Goal: Task Accomplishment & Management: Manage account settings

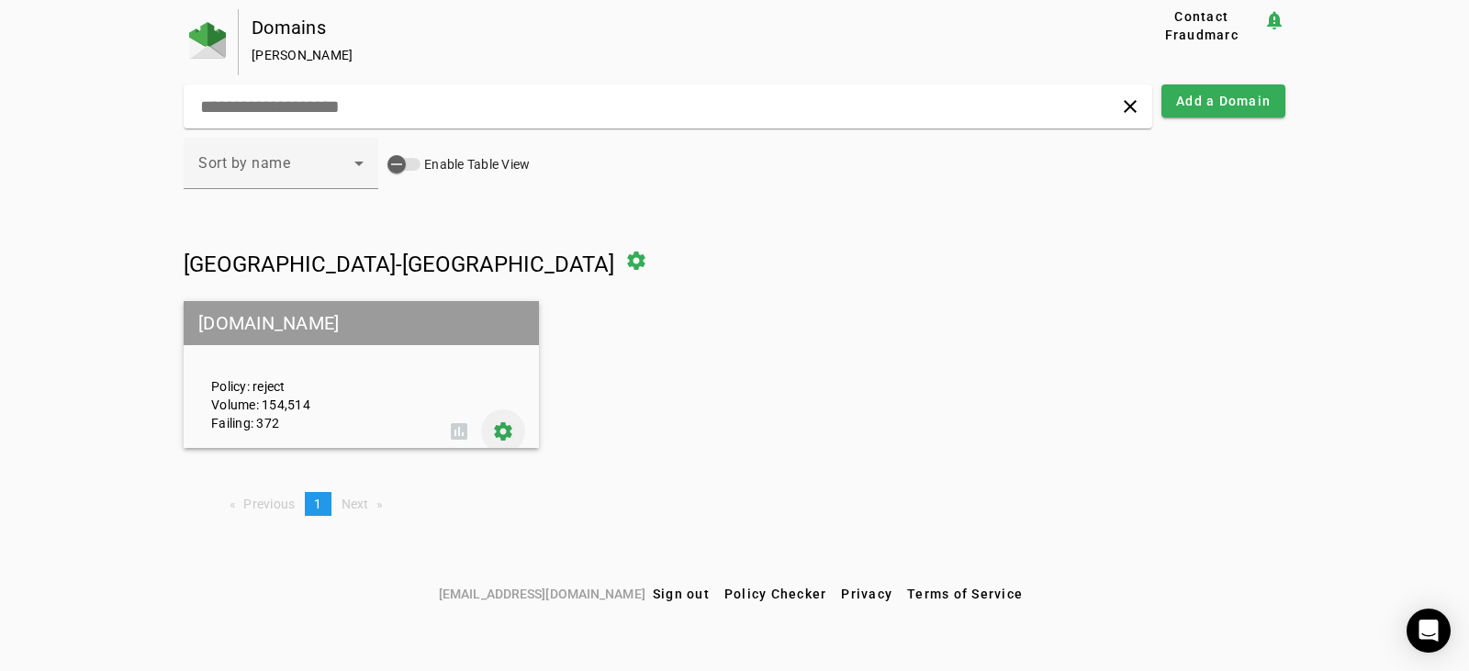
click at [506, 431] on span at bounding box center [503, 431] width 44 height 44
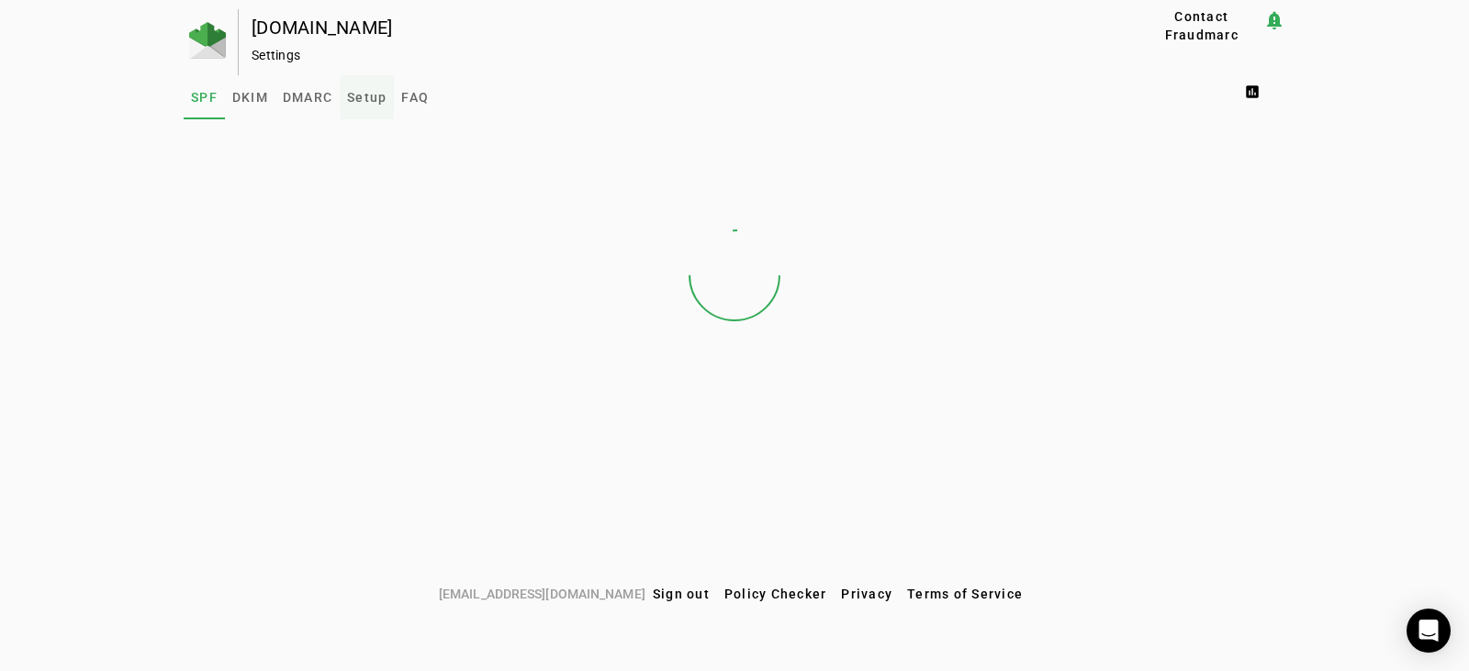
click at [351, 103] on span "Setup" at bounding box center [366, 97] width 39 height 13
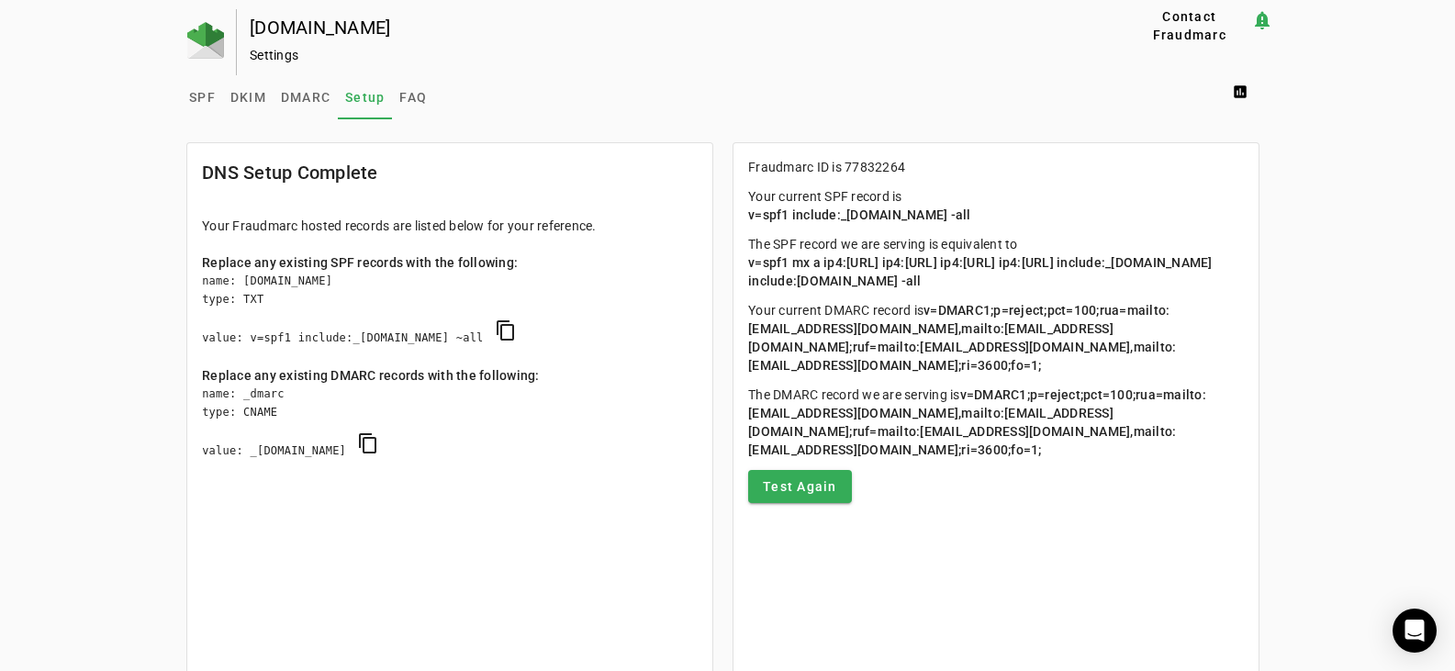
scroll to position [185, 0]
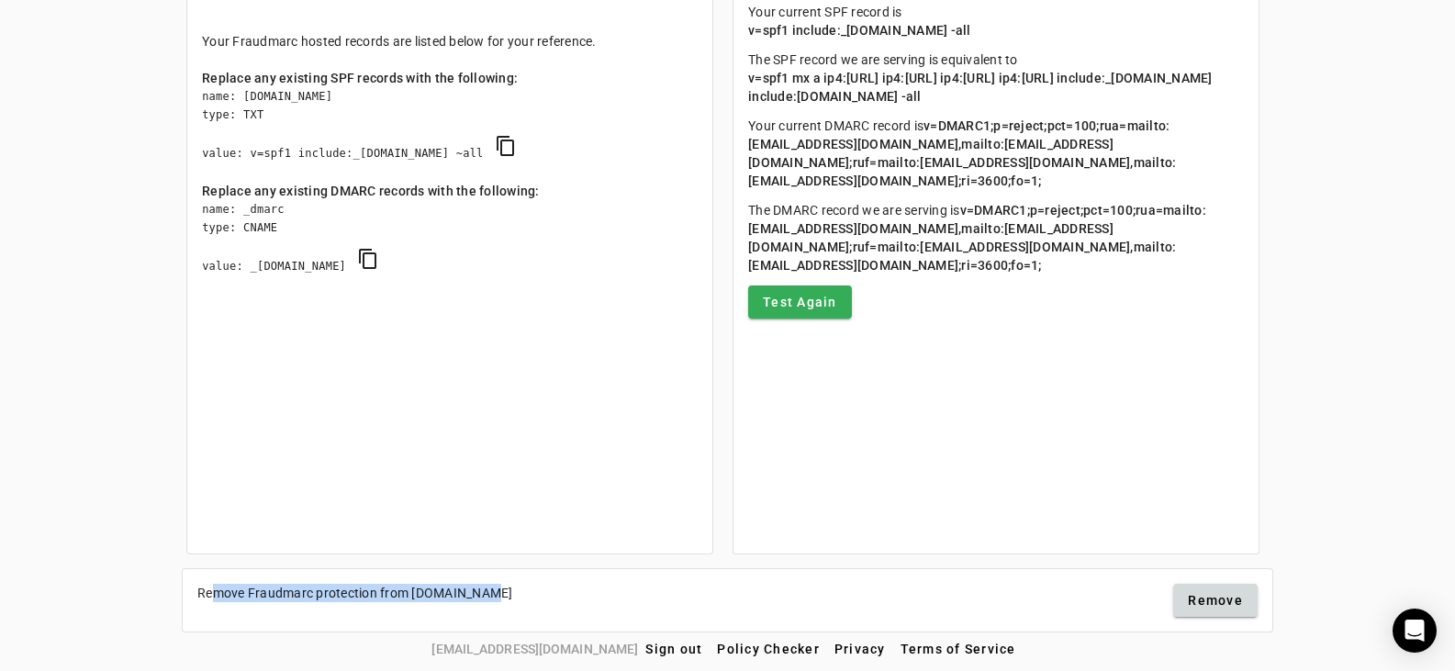
drag, startPoint x: 196, startPoint y: 591, endPoint x: 584, endPoint y: 595, distance: 387.5
click at [584, 595] on mat-card-content "Remove Fraudmarc protection from swsdk6.com Remove" at bounding box center [728, 600] width 1090 height 62
click at [1244, 590] on span at bounding box center [1215, 600] width 84 height 44
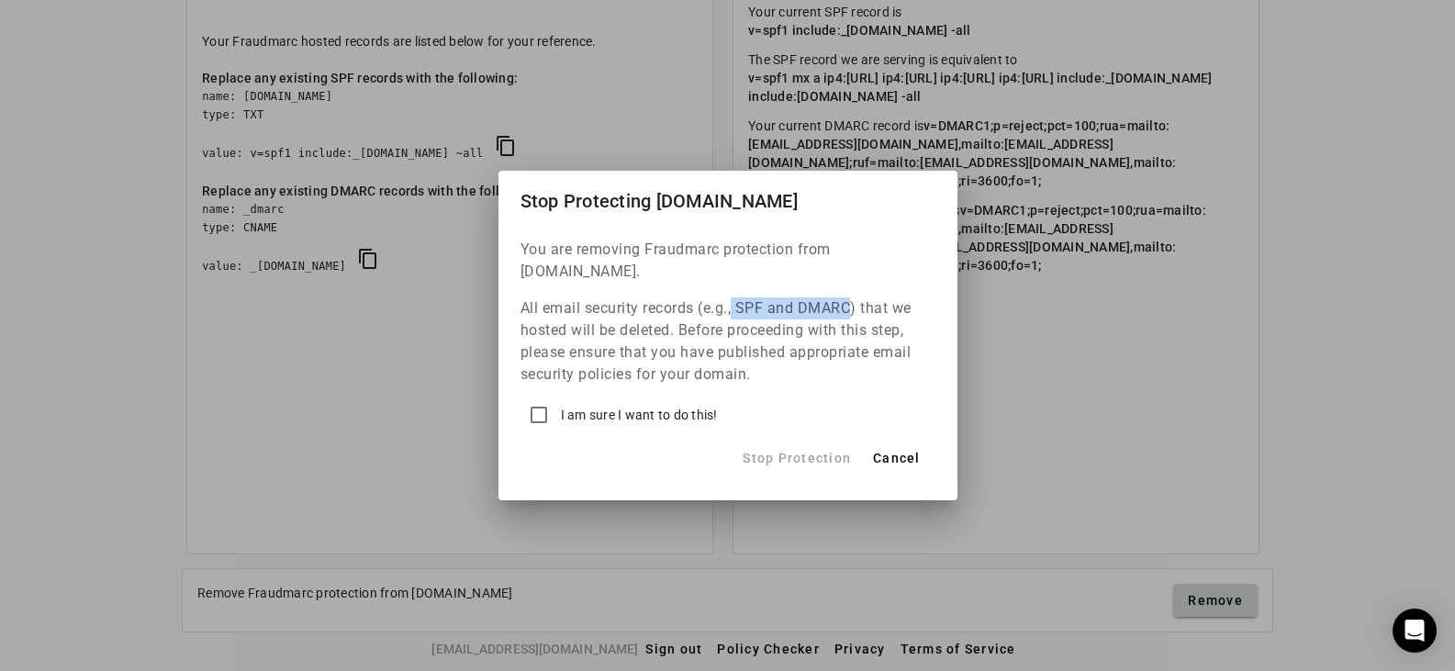
drag, startPoint x: 733, startPoint y: 298, endPoint x: 845, endPoint y: 286, distance: 112.6
click at [845, 297] on p "All email security records (e.g., SPF and DMARC) that we hosted will be deleted…" at bounding box center [728, 341] width 415 height 88
click at [917, 449] on span "Cancel" at bounding box center [897, 458] width 48 height 22
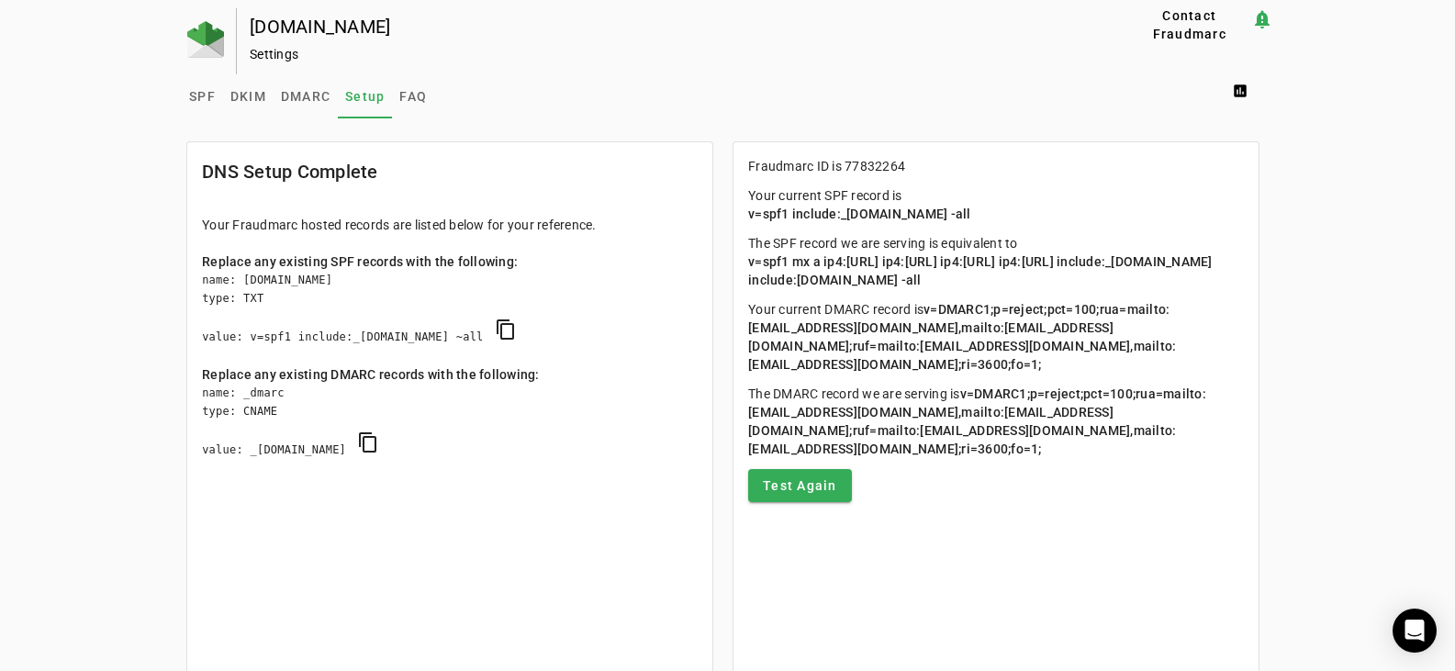
scroll to position [0, 0]
